Goal: Check status: Check status

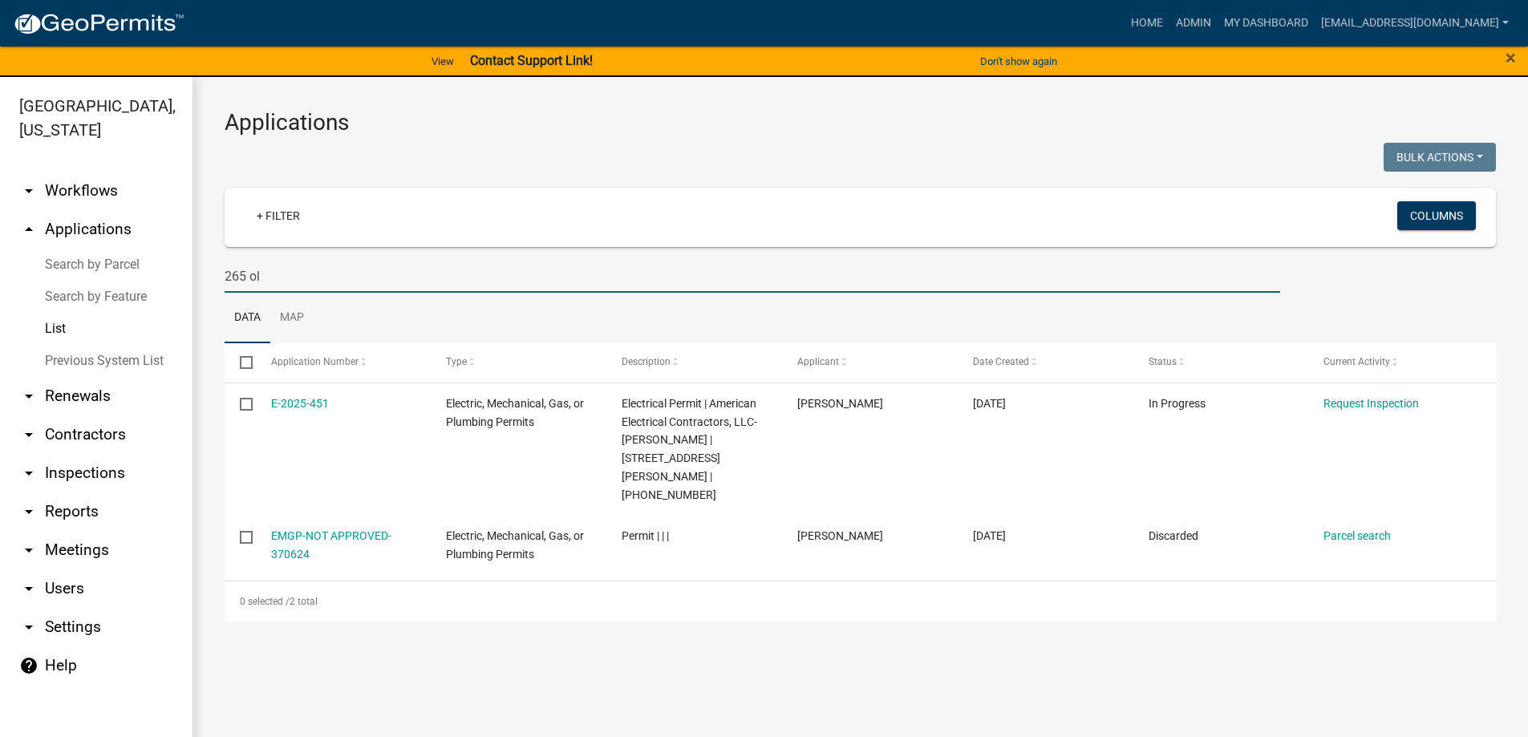
click at [60, 325] on link "List" at bounding box center [96, 329] width 192 height 32
click at [95, 354] on link "Previous System List" at bounding box center [96, 361] width 192 height 32
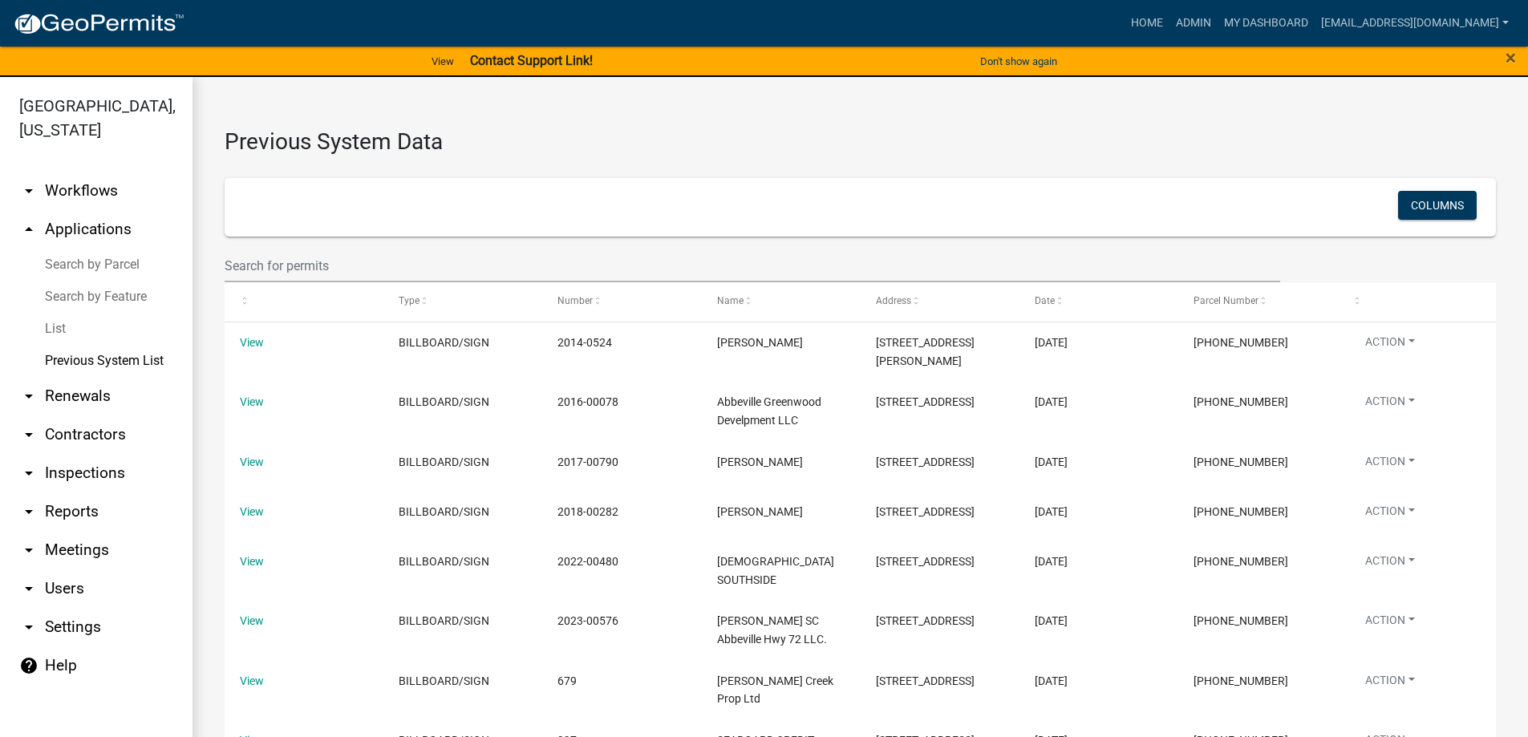
click at [56, 324] on link "List" at bounding box center [96, 329] width 192 height 32
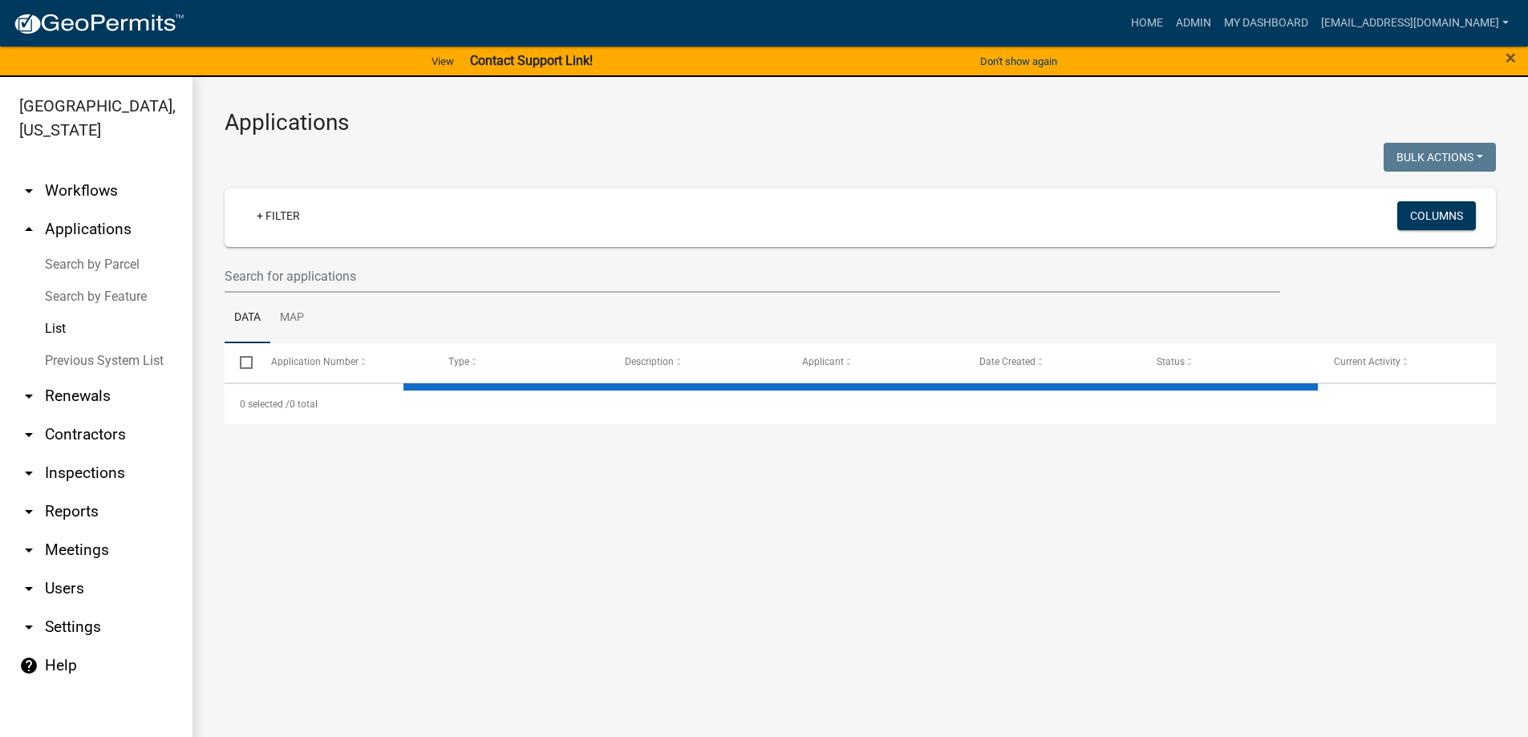
click at [56, 324] on link "List" at bounding box center [96, 329] width 192 height 32
select select "3: 100"
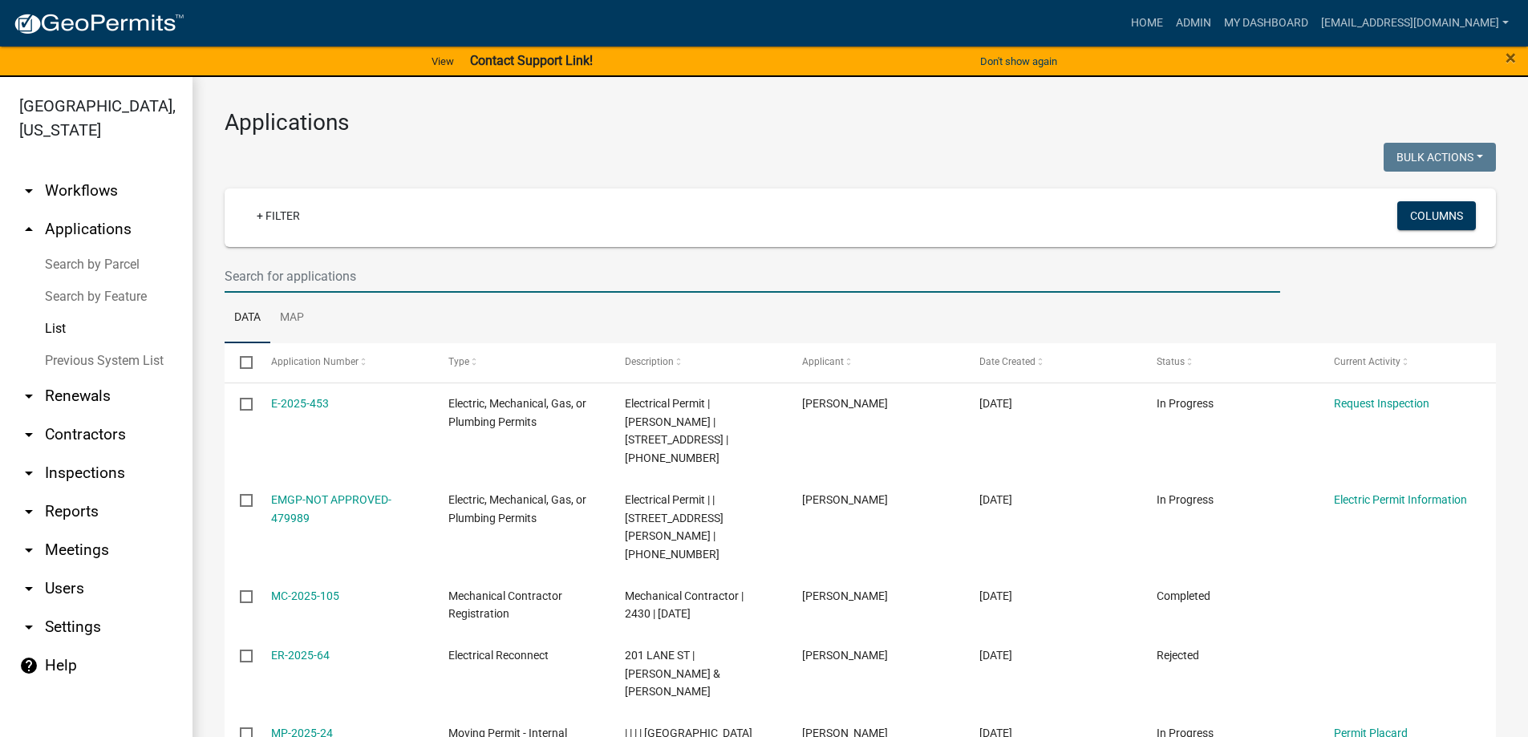
click at [371, 274] on input "text" at bounding box center [752, 276] width 1055 height 33
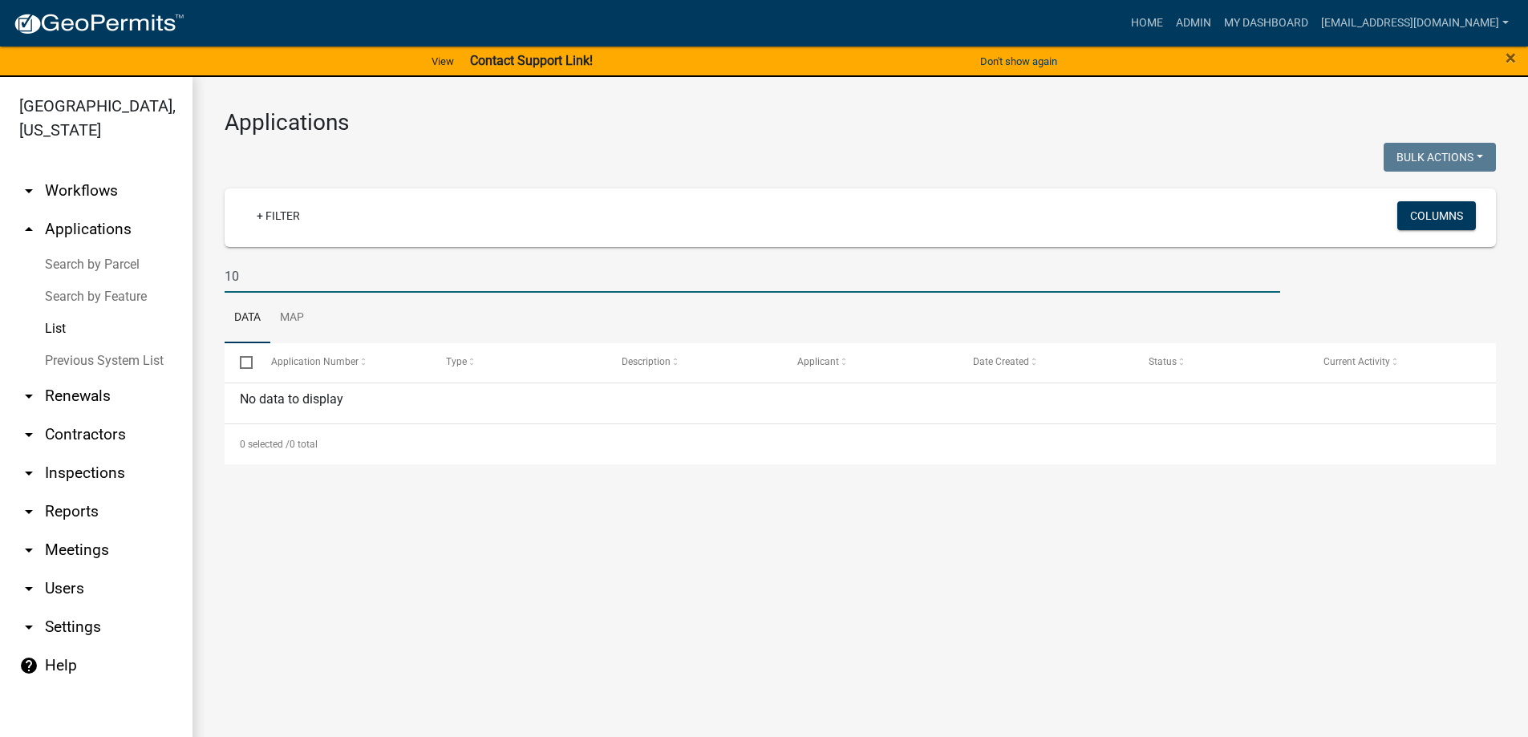
type input "1"
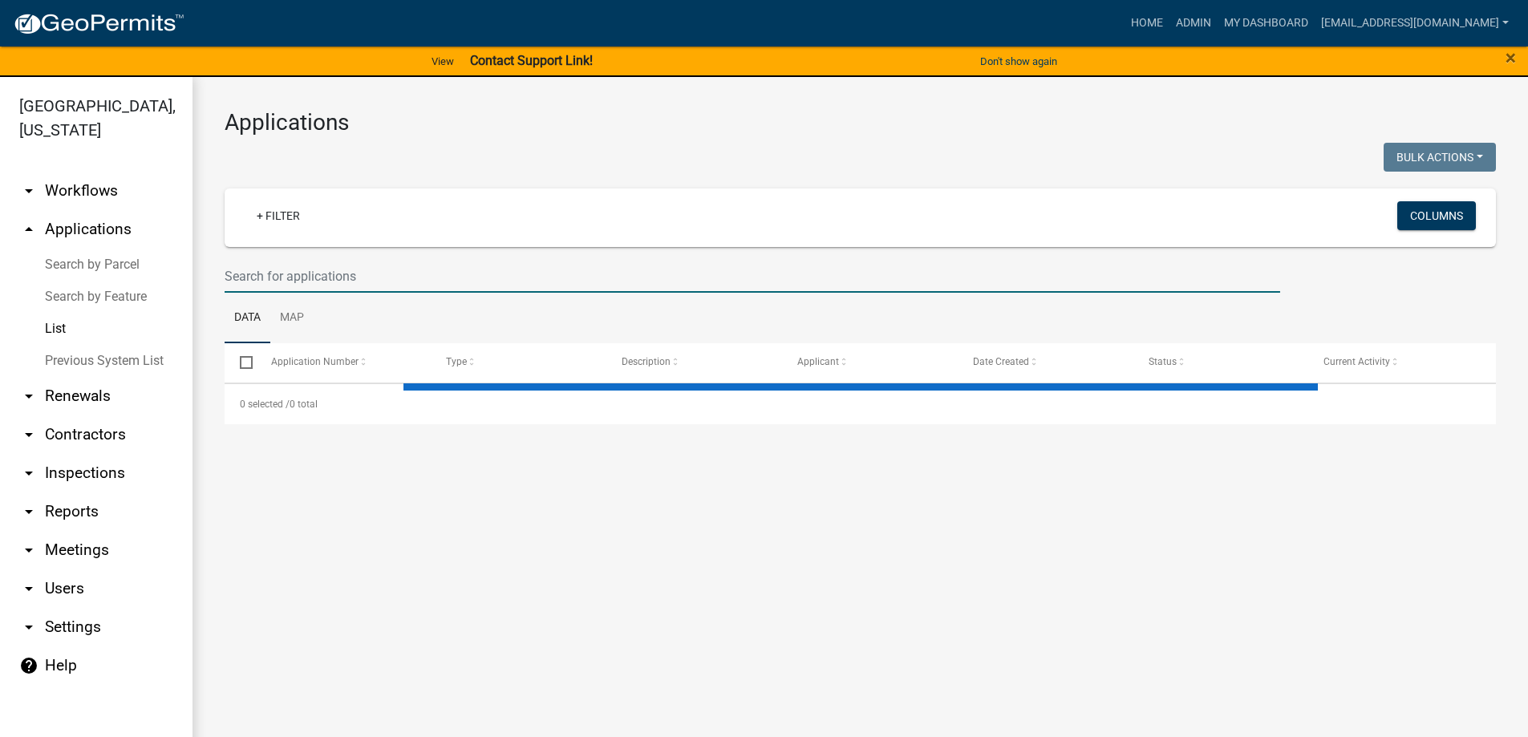
select select "3: 100"
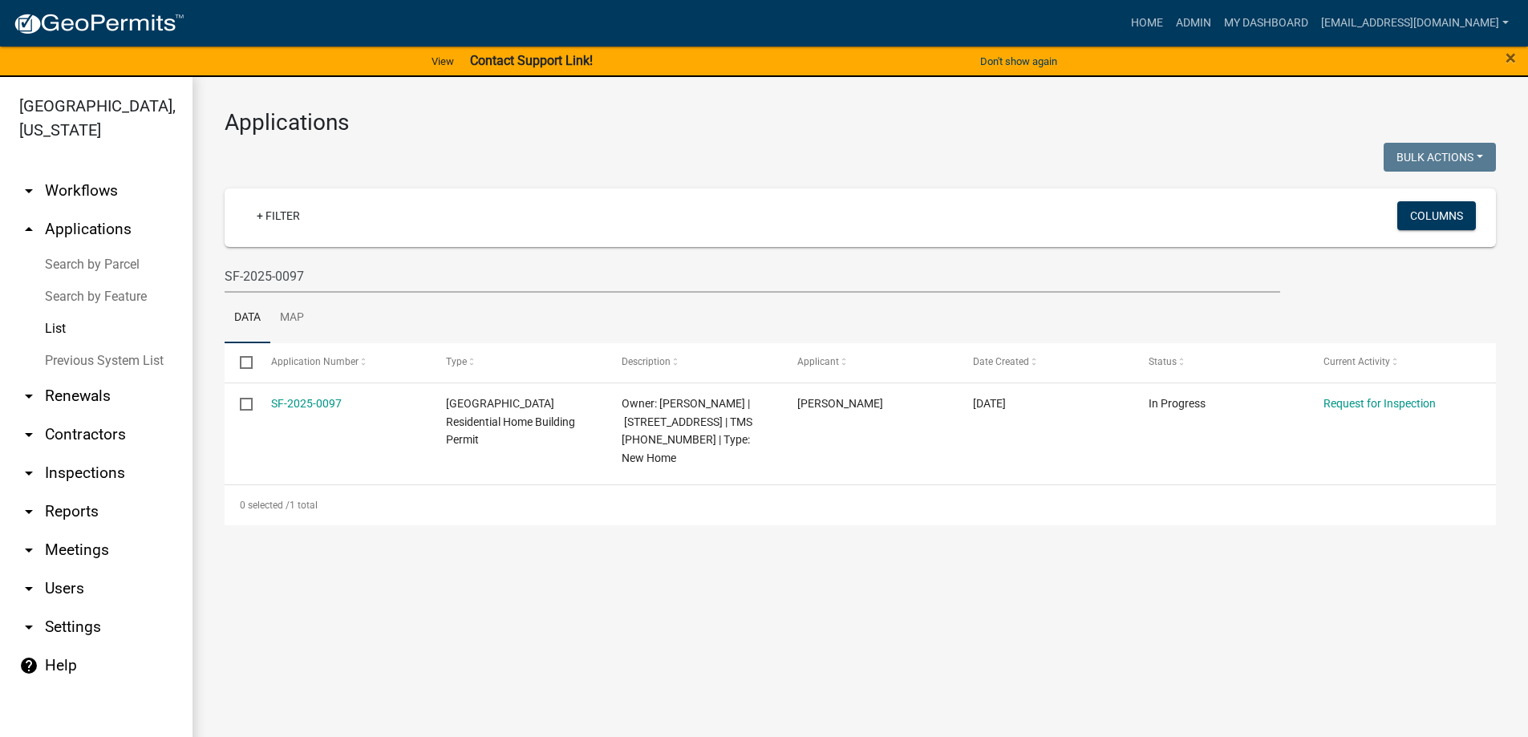
click at [753, 510] on div "Applications Bulk Actions Void Expire Lock Withdraw + Filter Columns SF-2025-00…" at bounding box center [859, 317] width 1335 height 480
click at [55, 326] on link "List" at bounding box center [96, 329] width 192 height 32
click at [348, 280] on input "SF-2025-0097" at bounding box center [752, 276] width 1055 height 33
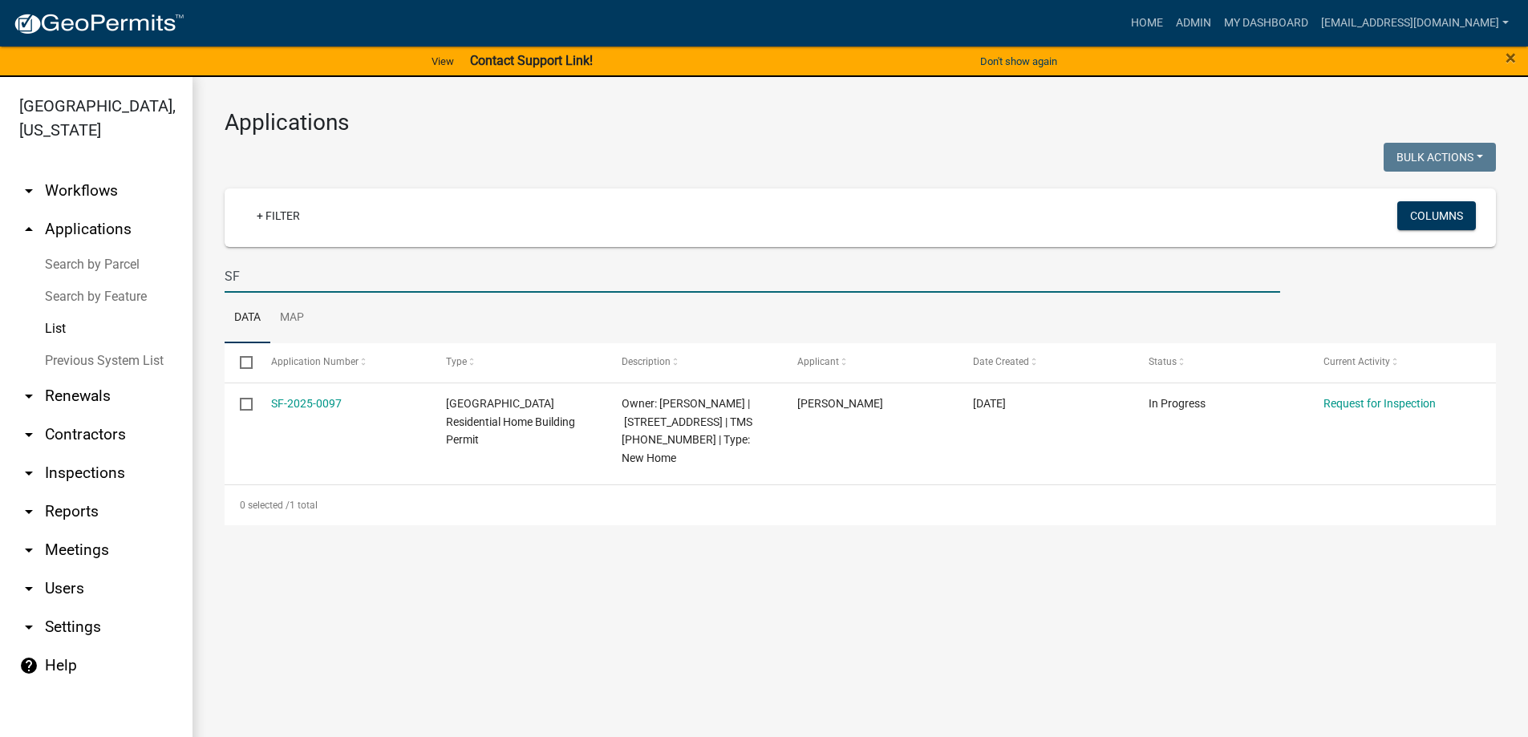
type input "S"
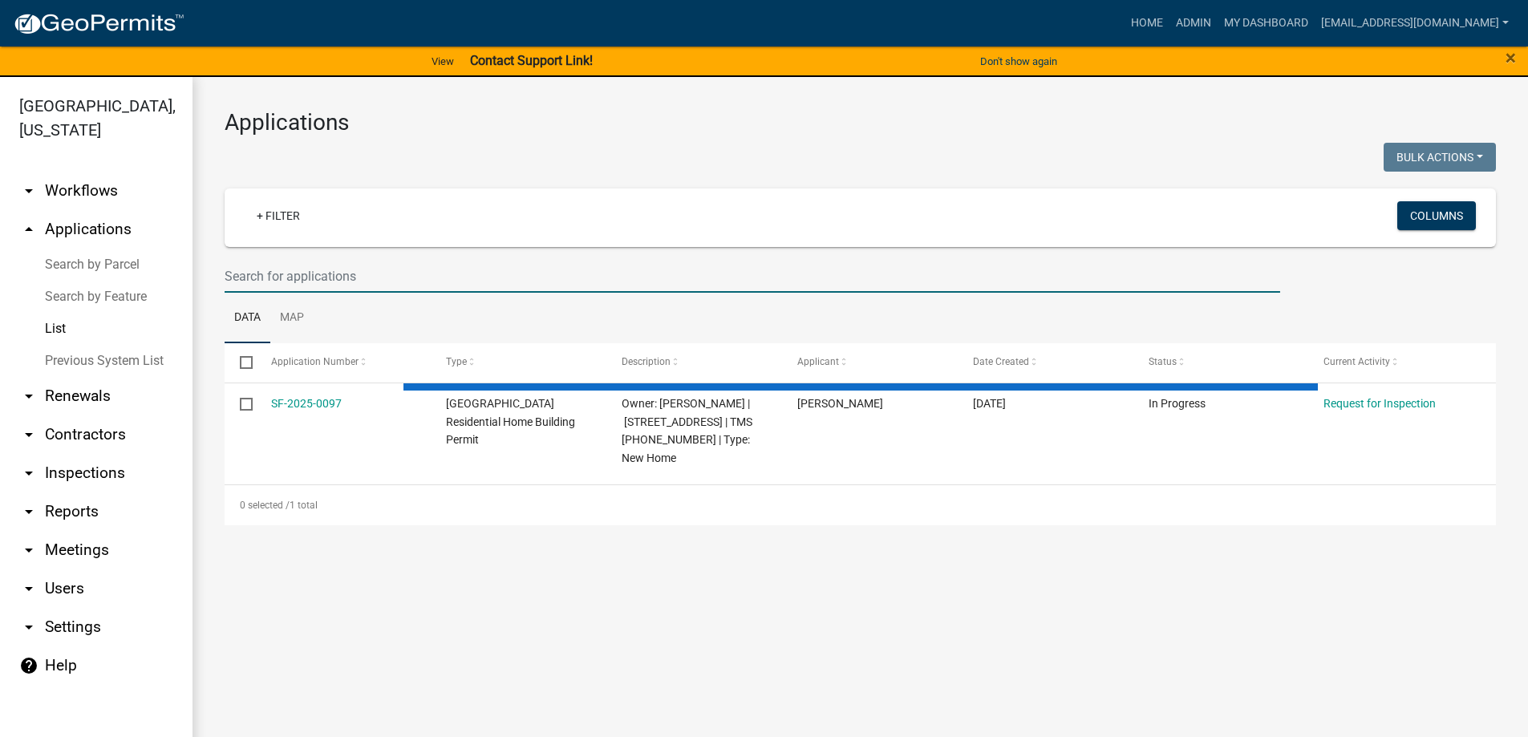
select select "3: 100"
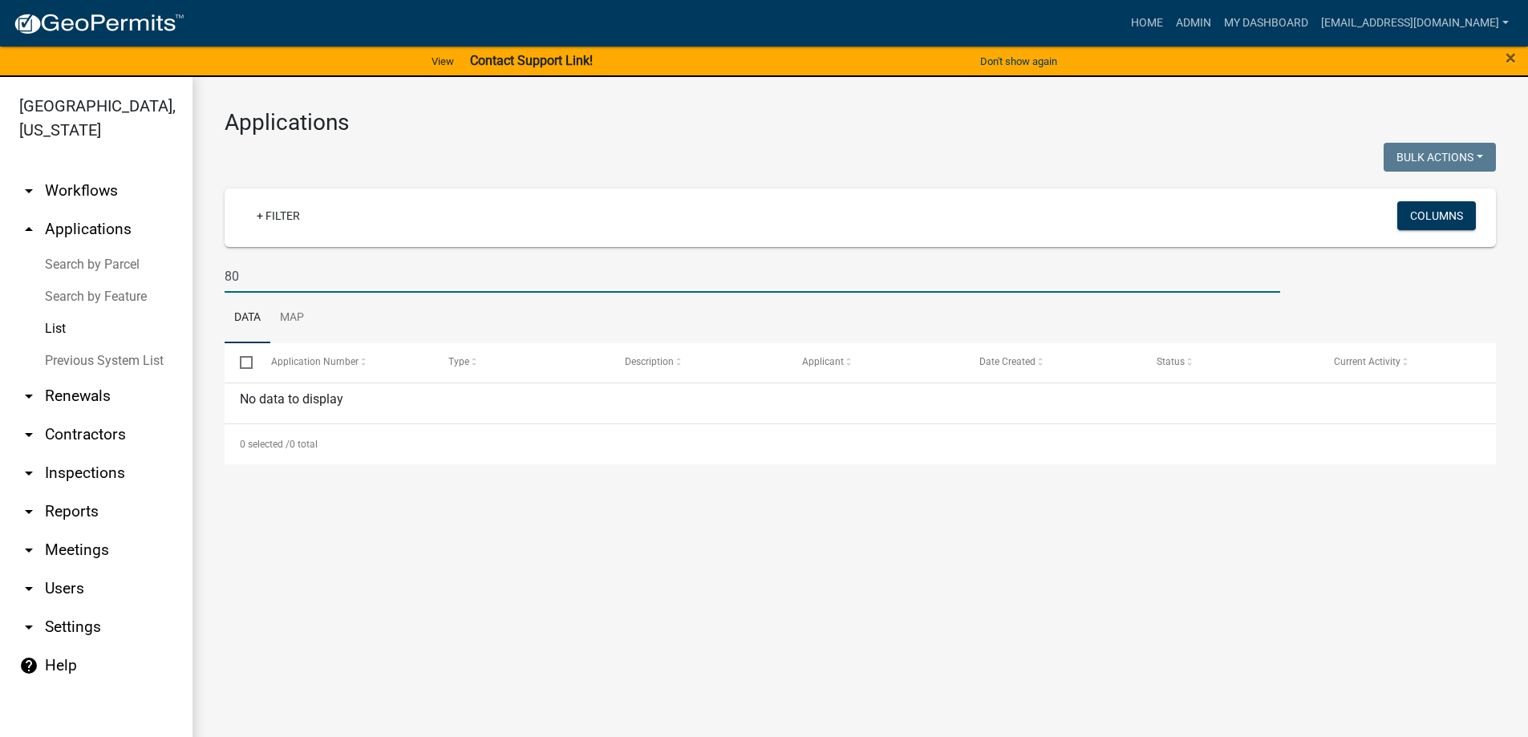
type input "8"
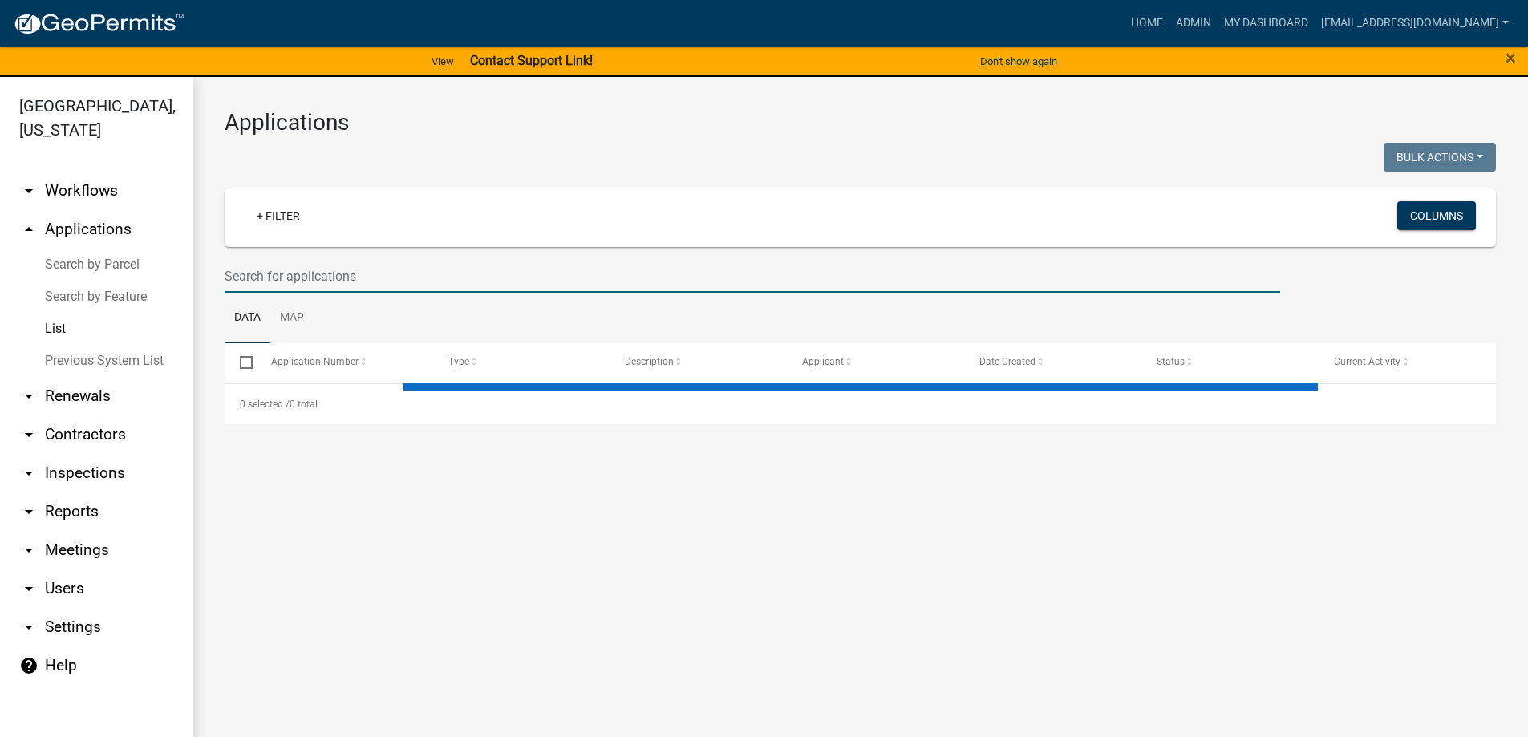
select select "3: 100"
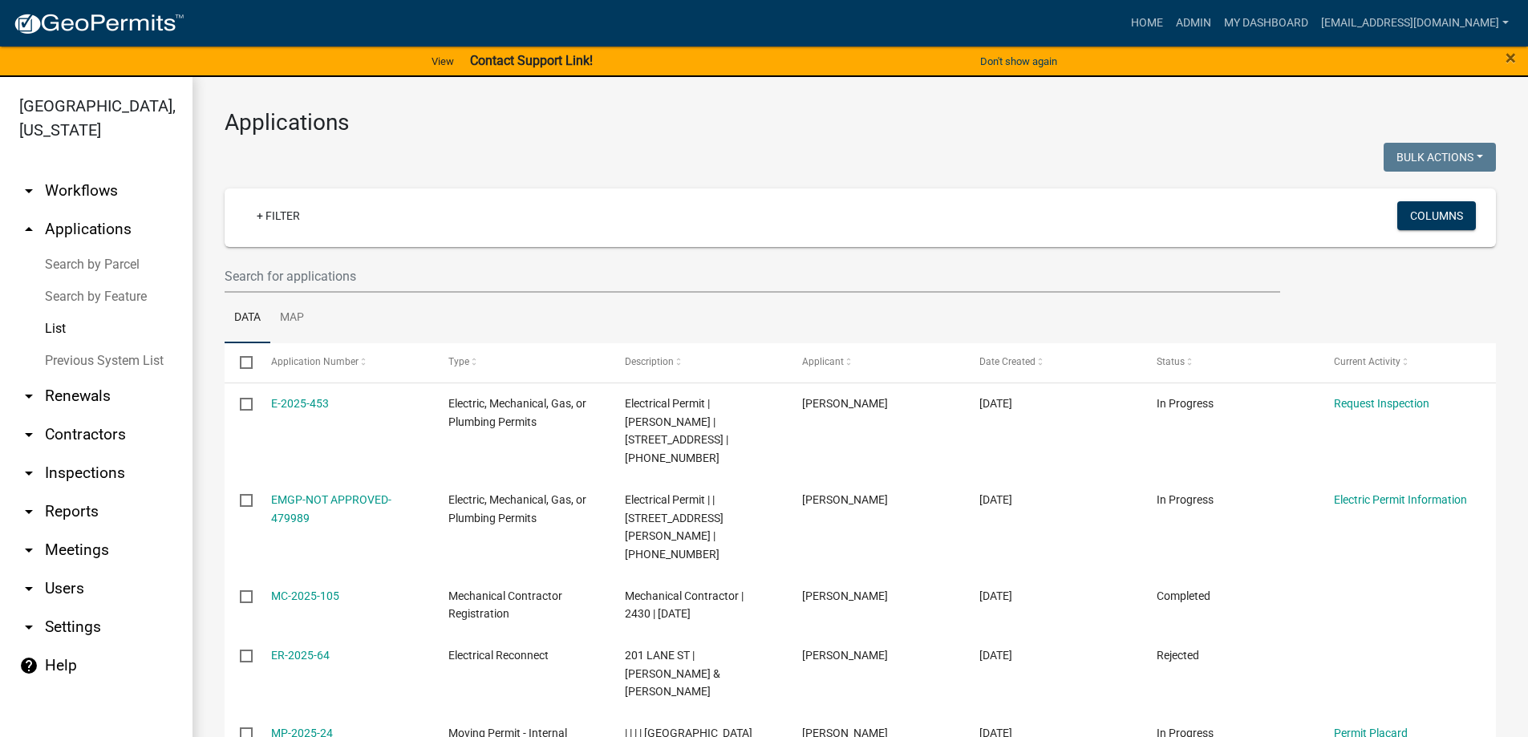
click at [56, 329] on link "List" at bounding box center [96, 329] width 192 height 32
click at [373, 273] on input "text" at bounding box center [752, 276] width 1055 height 33
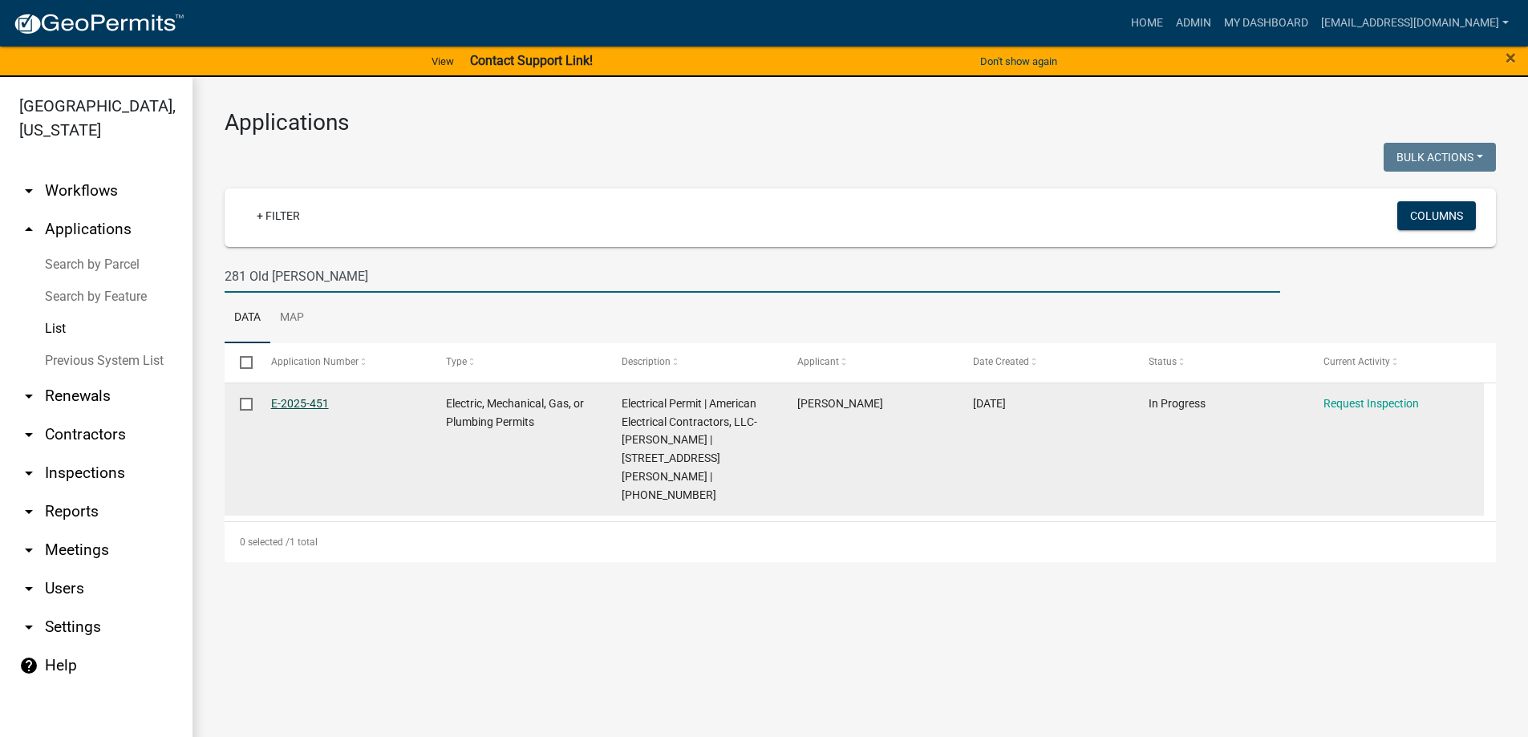
type input "281 Old [PERSON_NAME]"
click at [293, 402] on link "E-2025-451" at bounding box center [300, 403] width 58 height 13
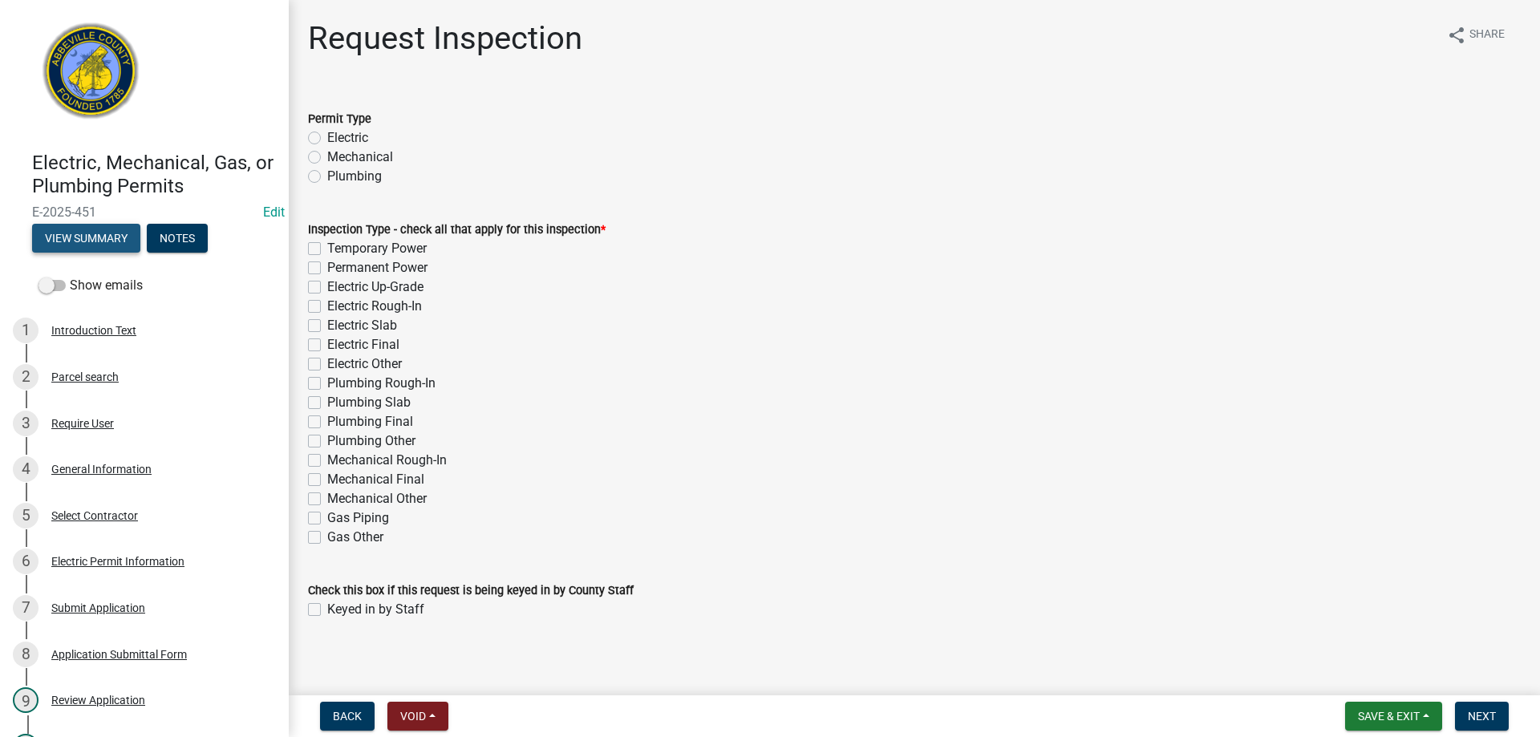
click at [91, 236] on button "View Summary" at bounding box center [86, 238] width 108 height 29
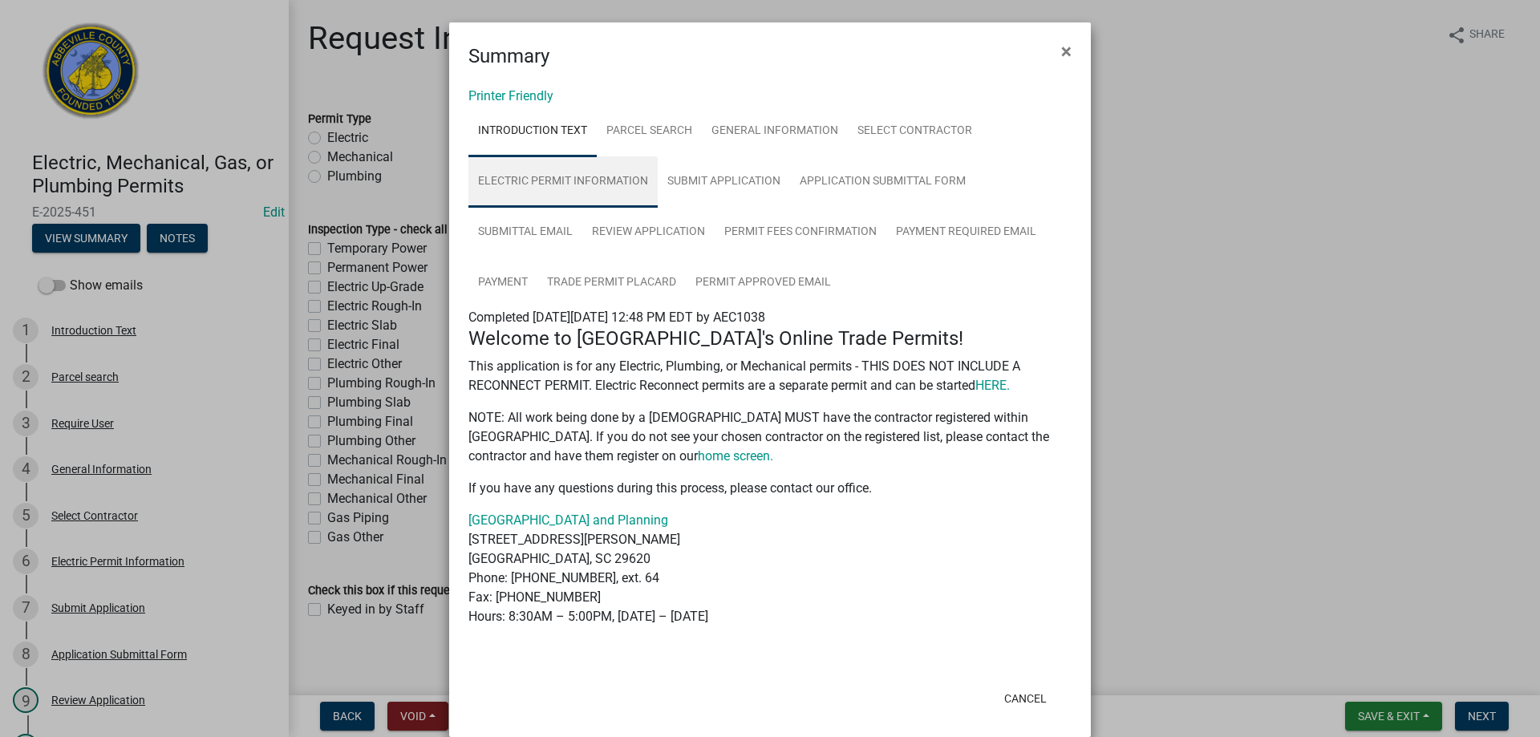
click at [574, 177] on link "Electric Permit Information" at bounding box center [562, 181] width 189 height 51
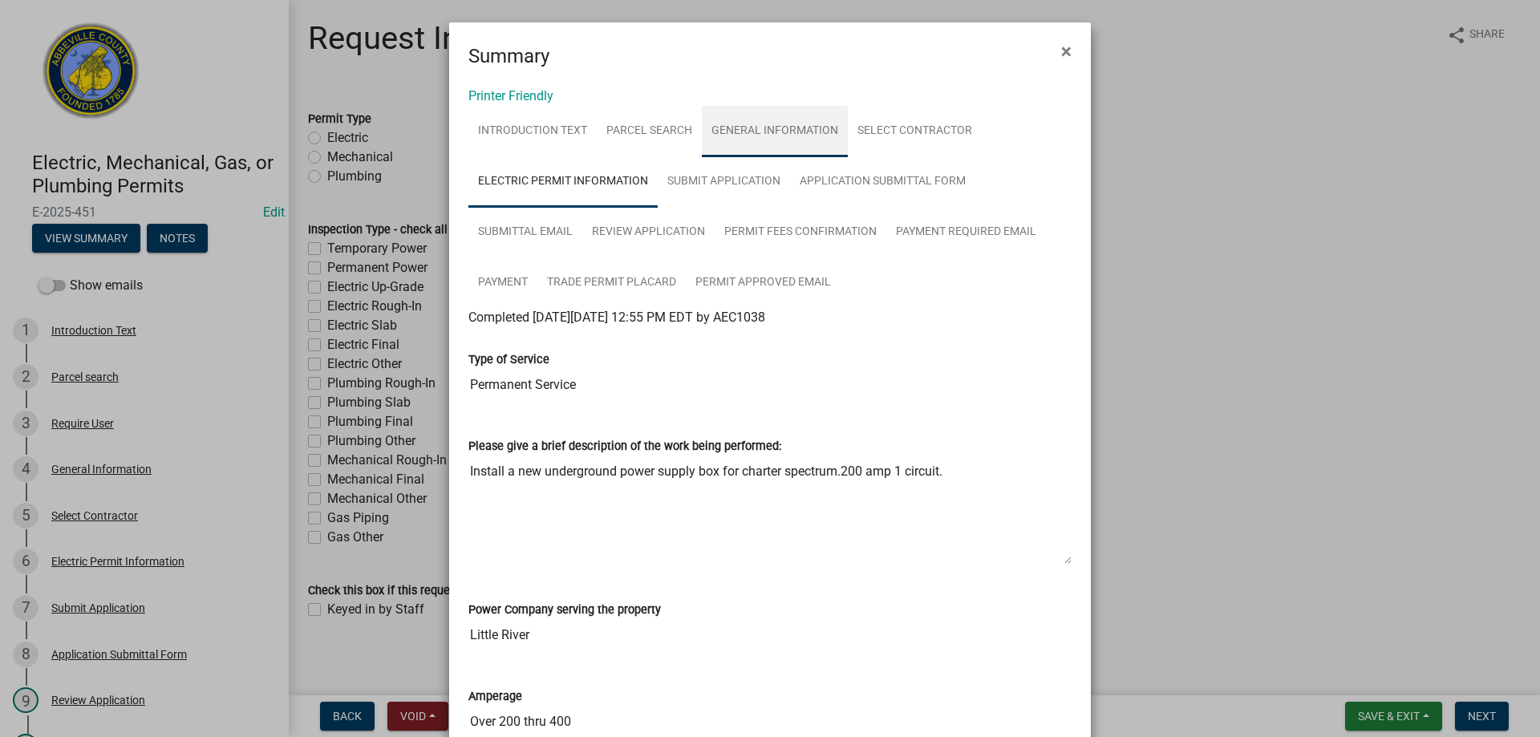
click at [772, 131] on link "General Information" at bounding box center [775, 131] width 146 height 51
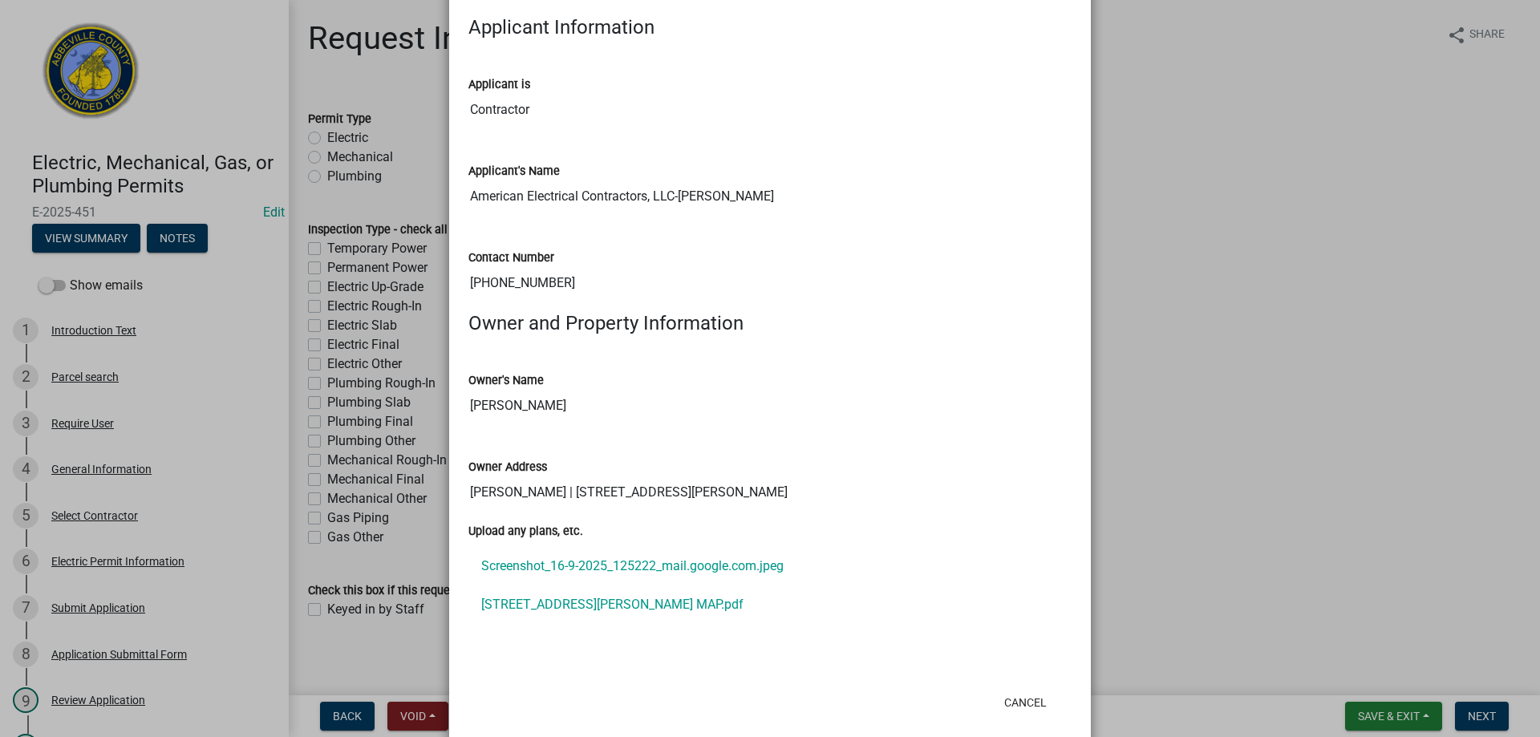
scroll to position [1108, 0]
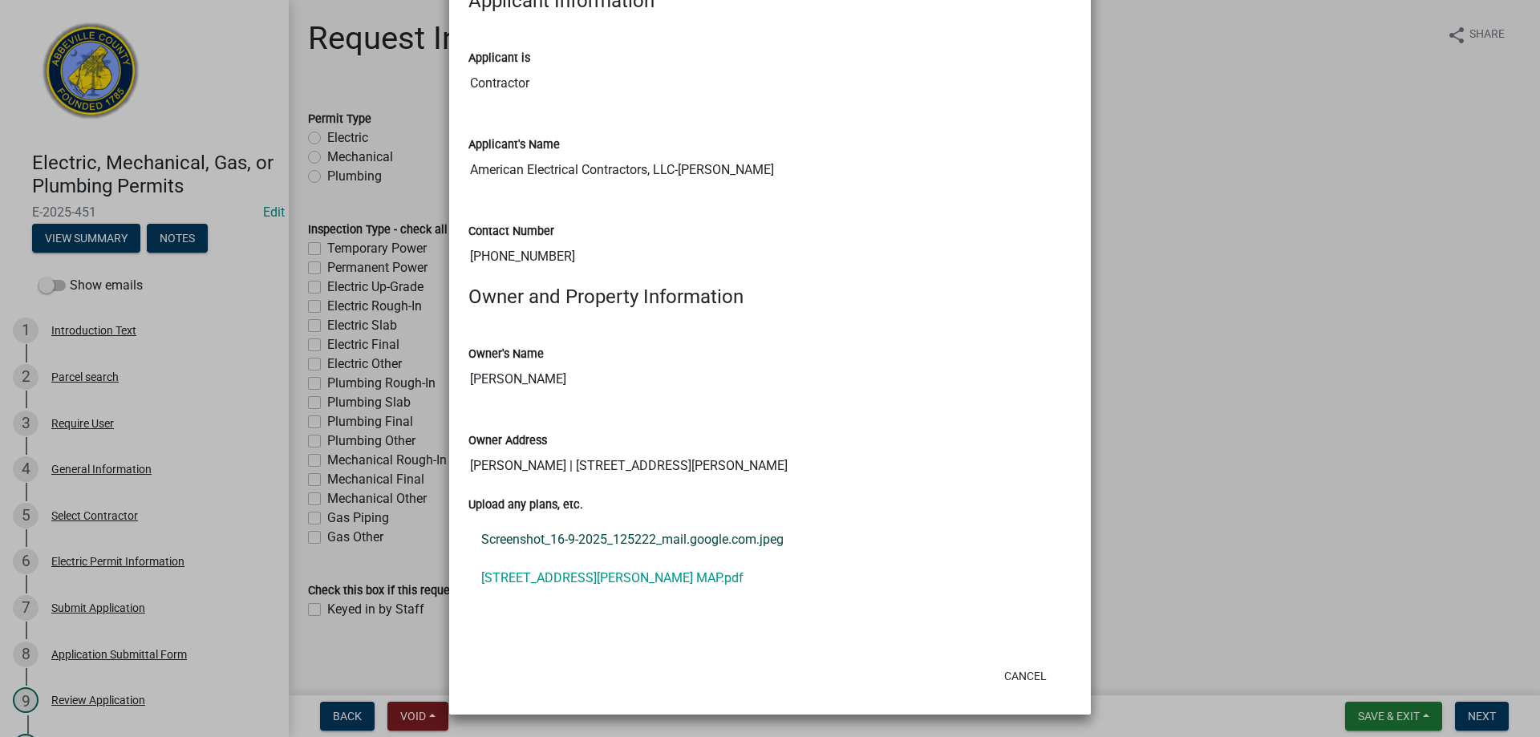
click at [573, 536] on link "Screenshot_16-9-2025_125222_mail.google.com.jpeg" at bounding box center [769, 539] width 603 height 38
click at [568, 575] on link "[STREET_ADDRESS][PERSON_NAME] MAP.pdf" at bounding box center [769, 578] width 603 height 38
click at [1013, 675] on button "Cancel" at bounding box center [1025, 676] width 68 height 29
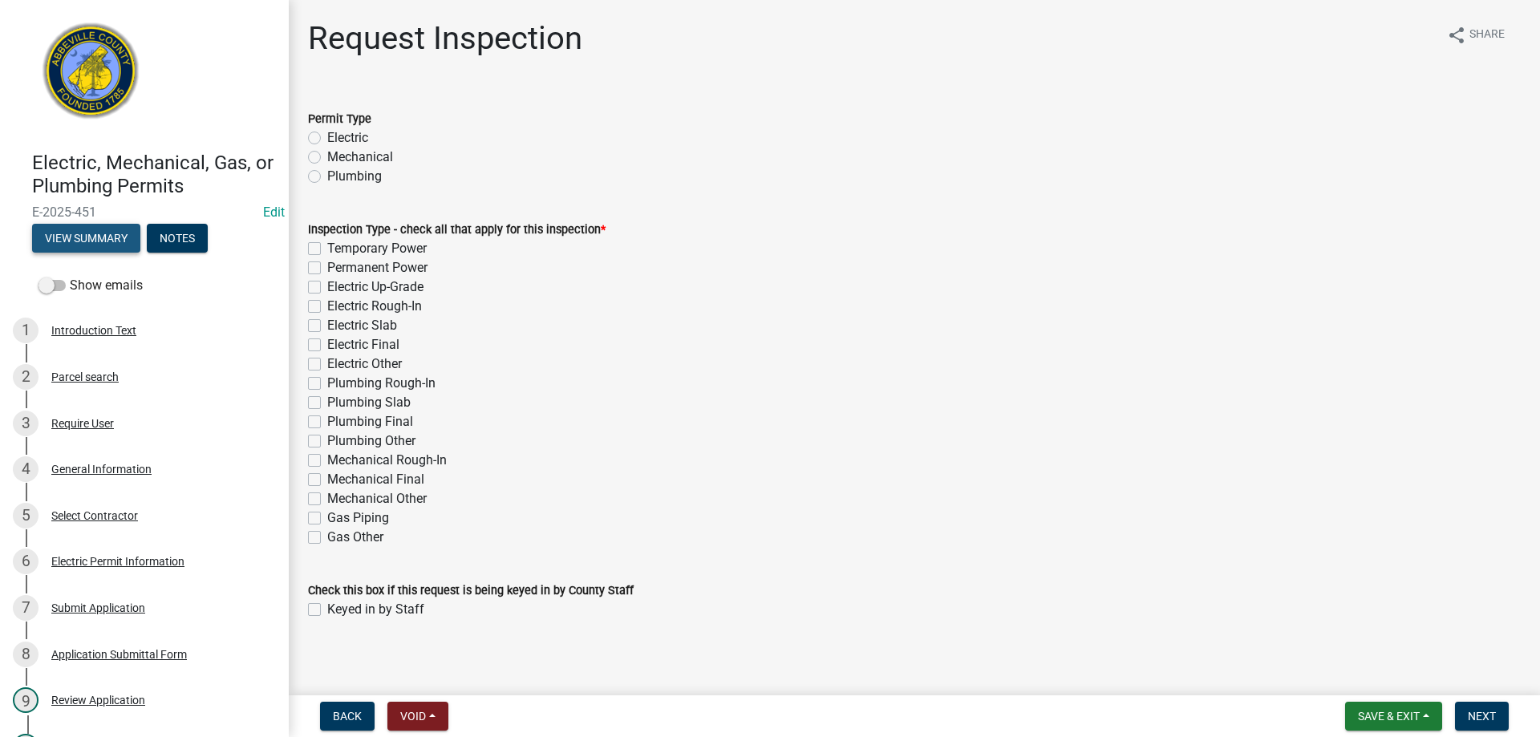
click at [109, 230] on button "View Summary" at bounding box center [86, 238] width 108 height 29
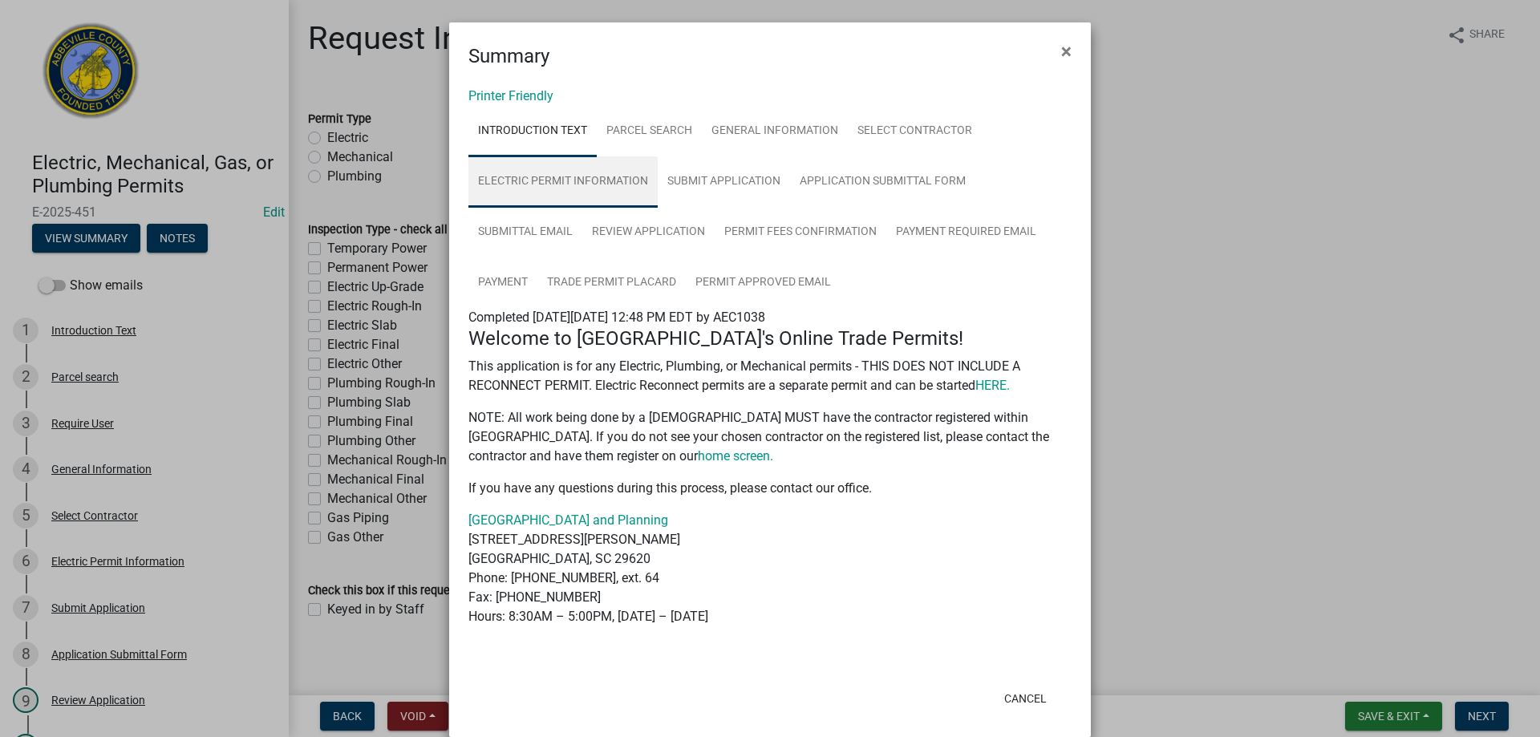
click at [610, 178] on link "Electric Permit Information" at bounding box center [562, 181] width 189 height 51
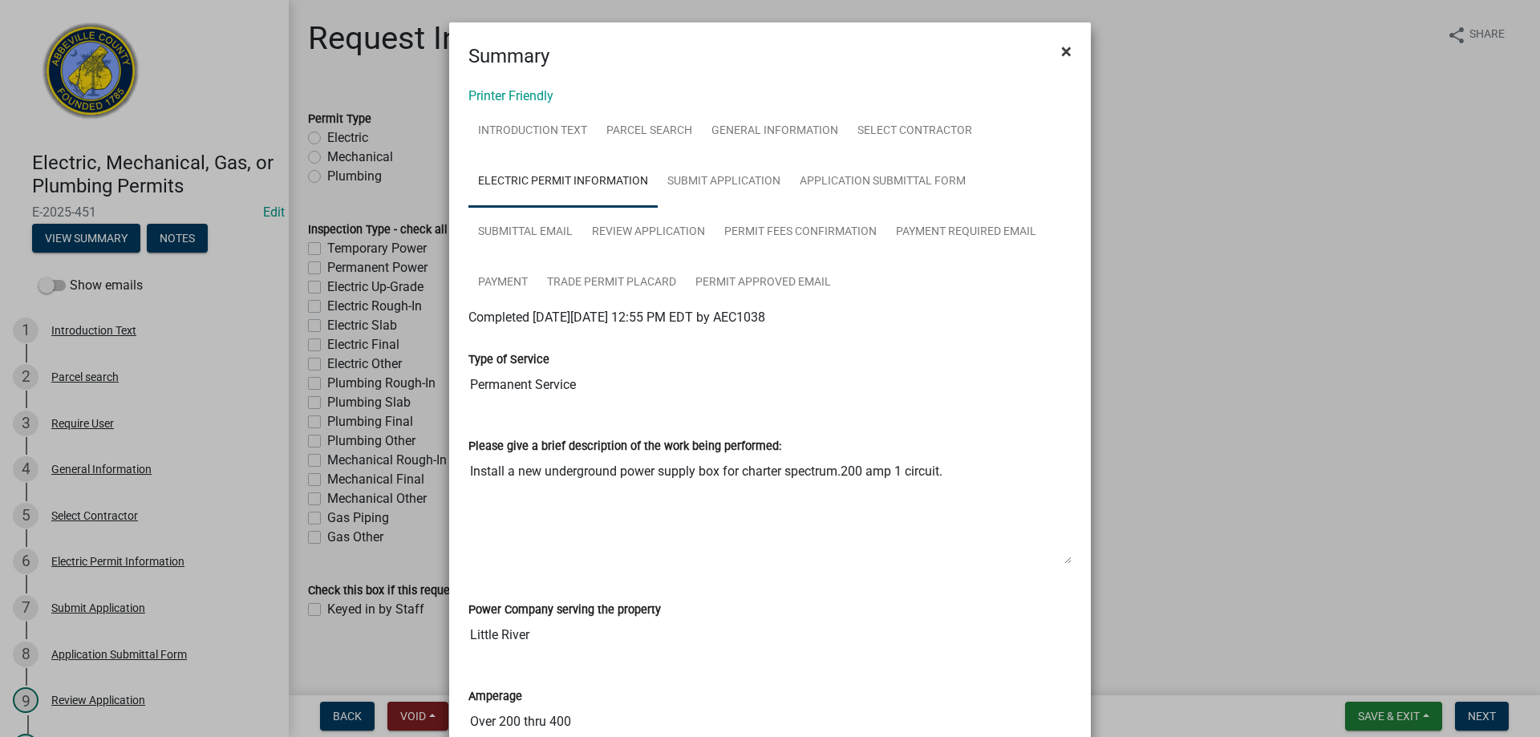
click at [1061, 51] on span "×" at bounding box center [1066, 51] width 10 height 22
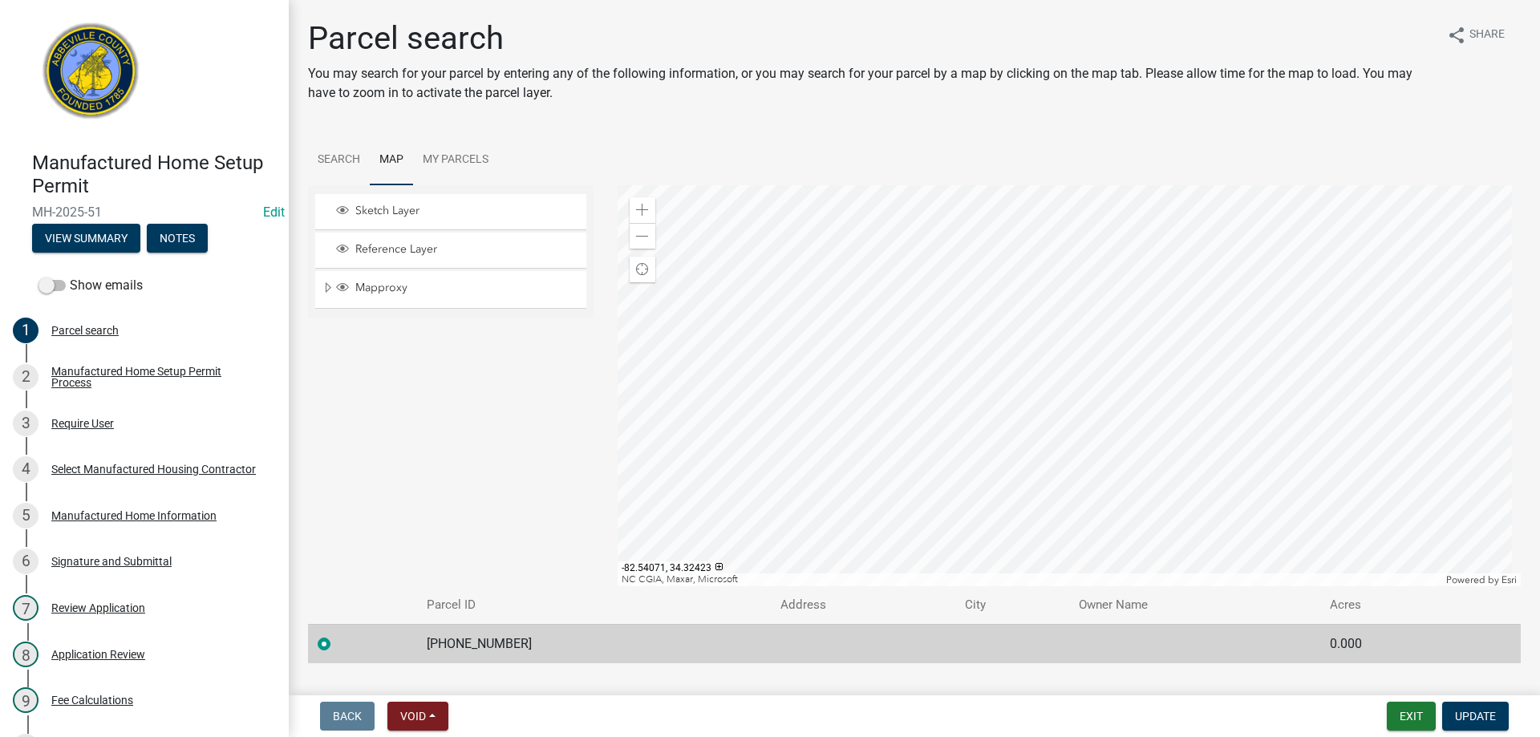
scroll to position [160, 0]
